Goal: Transaction & Acquisition: Purchase product/service

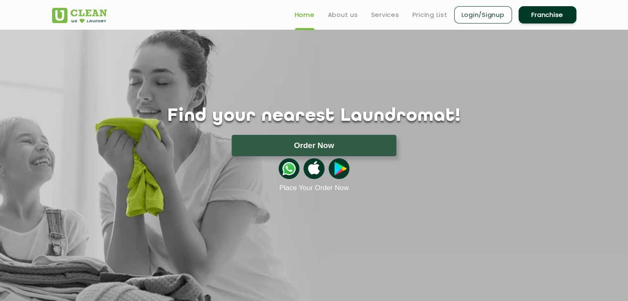
click at [343, 20] on ul "Home About us Services Pricing List Login/Signup Franchise" at bounding box center [432, 14] width 288 height 19
click at [350, 17] on link "About us" at bounding box center [343, 15] width 30 height 10
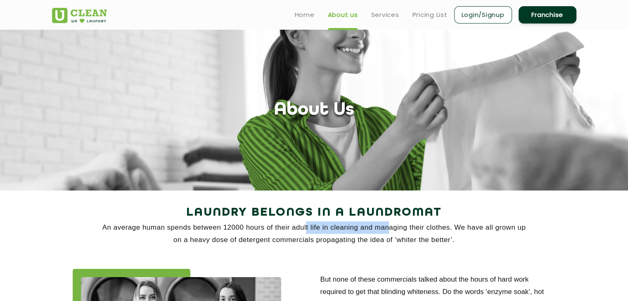
drag, startPoint x: 305, startPoint y: 234, endPoint x: 388, endPoint y: 222, distance: 83.1
click at [388, 222] on p "An average human spends between 12000 hours of their adult life in cleaning and…" at bounding box center [314, 234] width 524 height 25
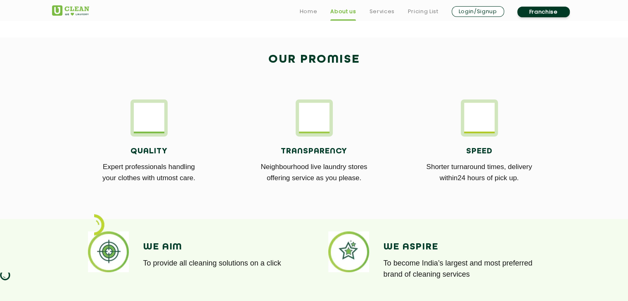
scroll to position [439, 0]
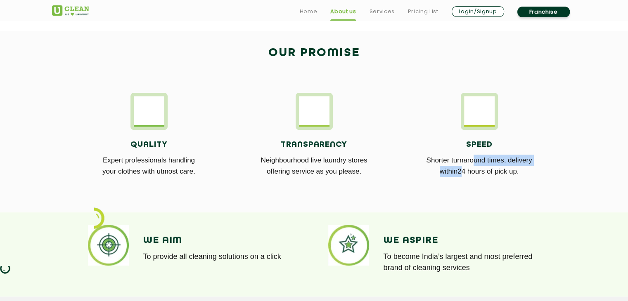
drag, startPoint x: 457, startPoint y: 167, endPoint x: 473, endPoint y: 162, distance: 16.8
click at [473, 162] on p "Shorter turnaround times, delivery within24 hours of pick up." at bounding box center [479, 166] width 153 height 22
click at [383, 9] on link "Services" at bounding box center [381, 12] width 25 height 10
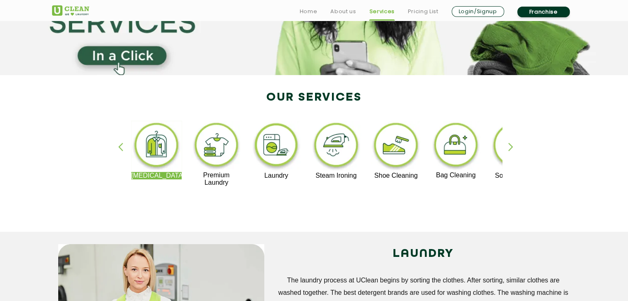
scroll to position [140, 0]
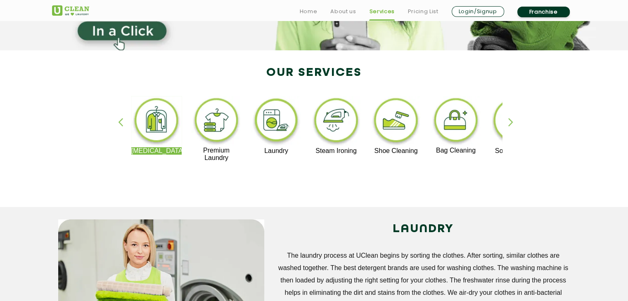
click at [507, 127] on div "Dry Cleaning Premium Laundry Laundry Steam Ironing Shoe Cleaning Bag Cleaning S…" at bounding box center [314, 133] width 537 height 149
click at [511, 123] on div "button" at bounding box center [514, 129] width 12 height 23
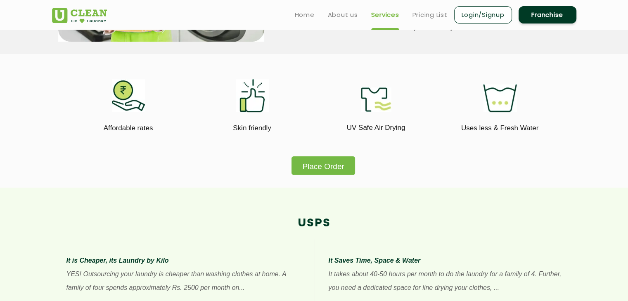
scroll to position [445, 0]
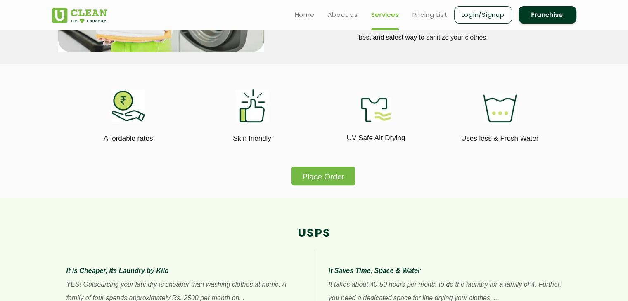
click at [309, 175] on button "Place Order" at bounding box center [322, 176] width 63 height 19
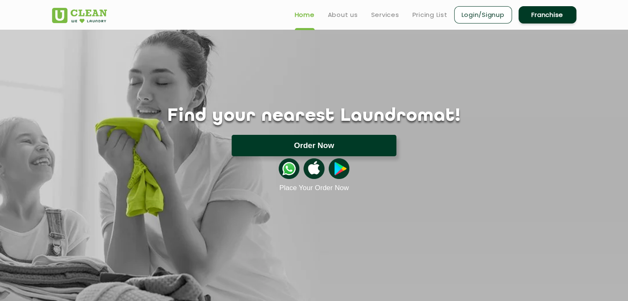
click at [334, 138] on button "Order Now" at bounding box center [314, 145] width 165 height 21
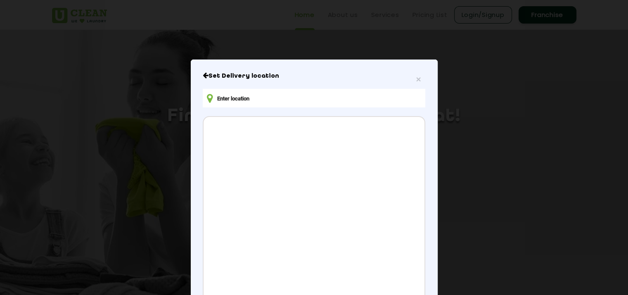
click at [385, 104] on input "text" at bounding box center [314, 98] width 222 height 19
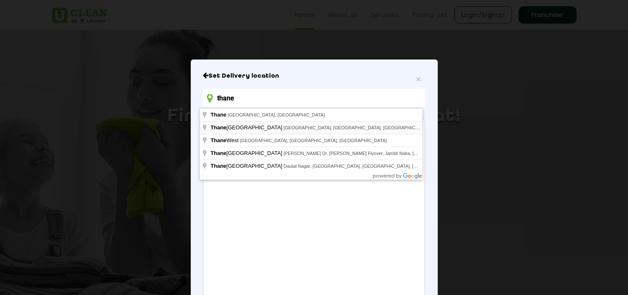
type input "[GEOGRAPHIC_DATA], [GEOGRAPHIC_DATA], [GEOGRAPHIC_DATA], [GEOGRAPHIC_DATA], [GE…"
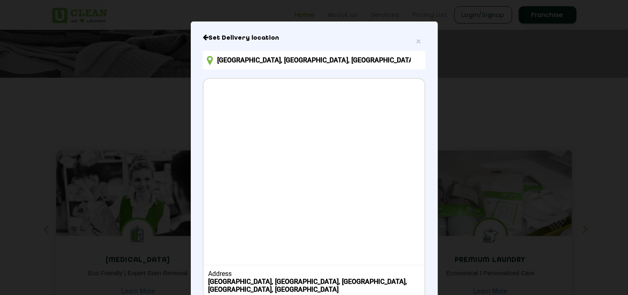
scroll to position [88, 0]
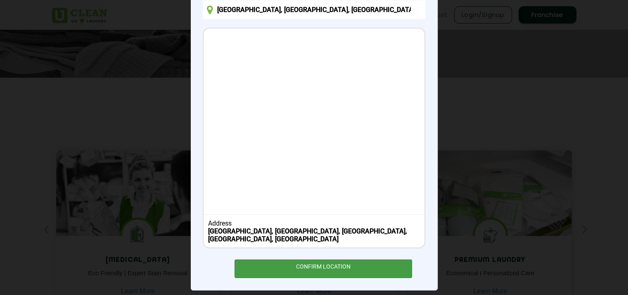
click at [347, 261] on div "CONFIRM LOCATION" at bounding box center [323, 268] width 178 height 19
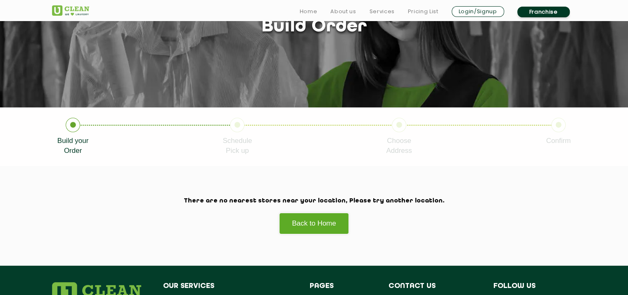
scroll to position [89, 0]
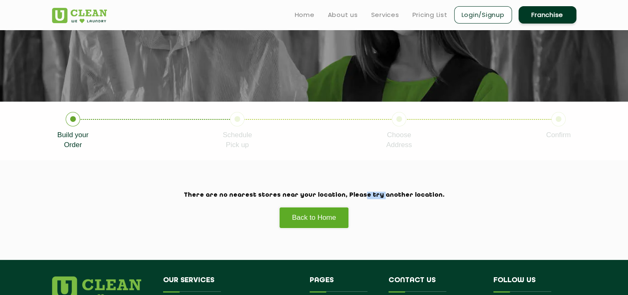
drag, startPoint x: 352, startPoint y: 196, endPoint x: 368, endPoint y: 194, distance: 15.8
click at [368, 194] on h2 "There are no nearest stores near your location, Please try another location." at bounding box center [314, 195] width 524 height 7
